Goal: Book appointment/travel/reservation

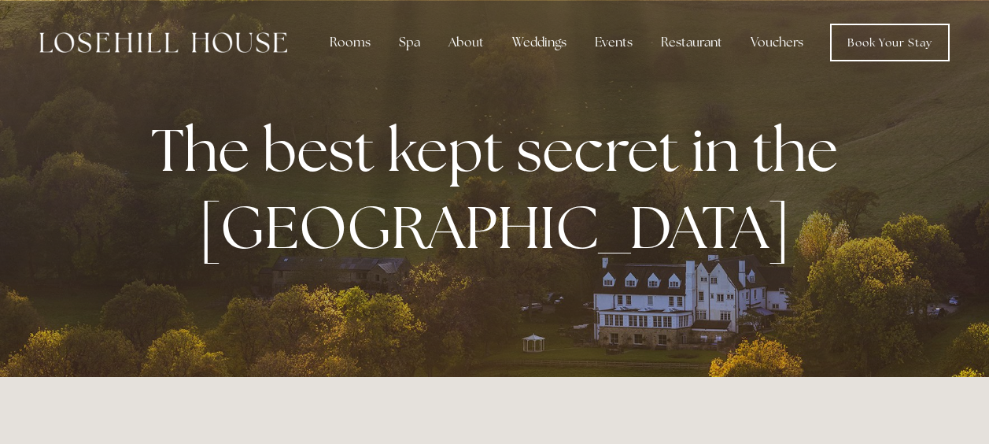
scroll to position [4, 0]
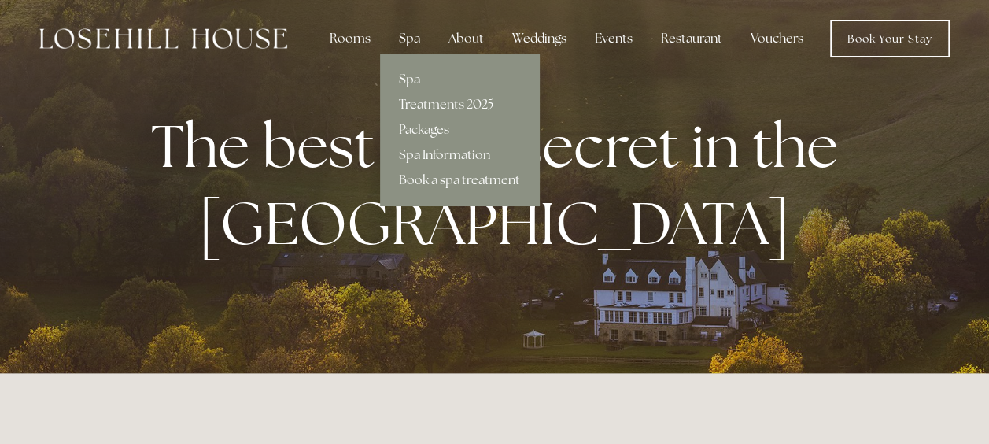
click at [404, 33] on div "Spa" at bounding box center [409, 38] width 46 height 31
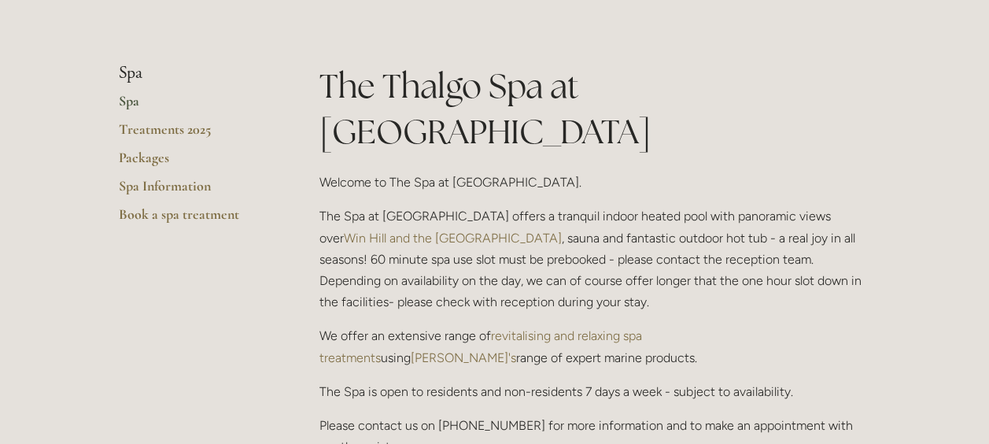
scroll to position [302, 0]
click at [149, 153] on link "Packages" at bounding box center [194, 162] width 150 height 28
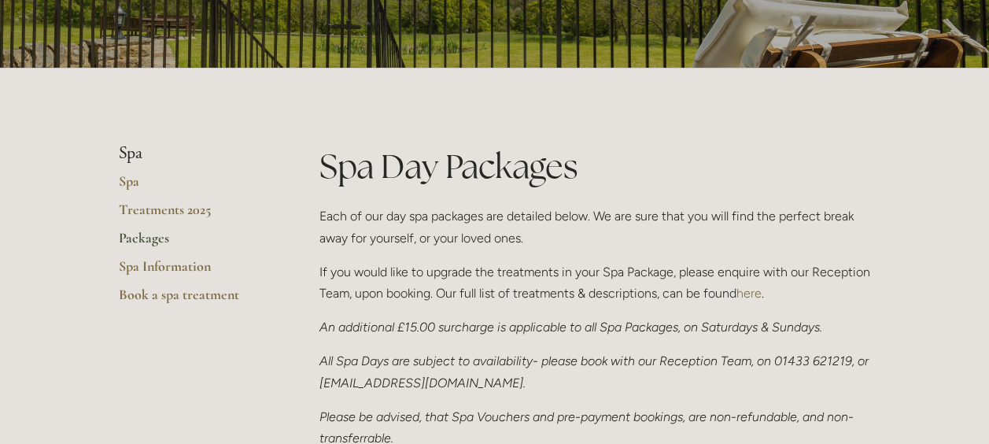
scroll to position [197, 0]
